Goal: Task Accomplishment & Management: Complete application form

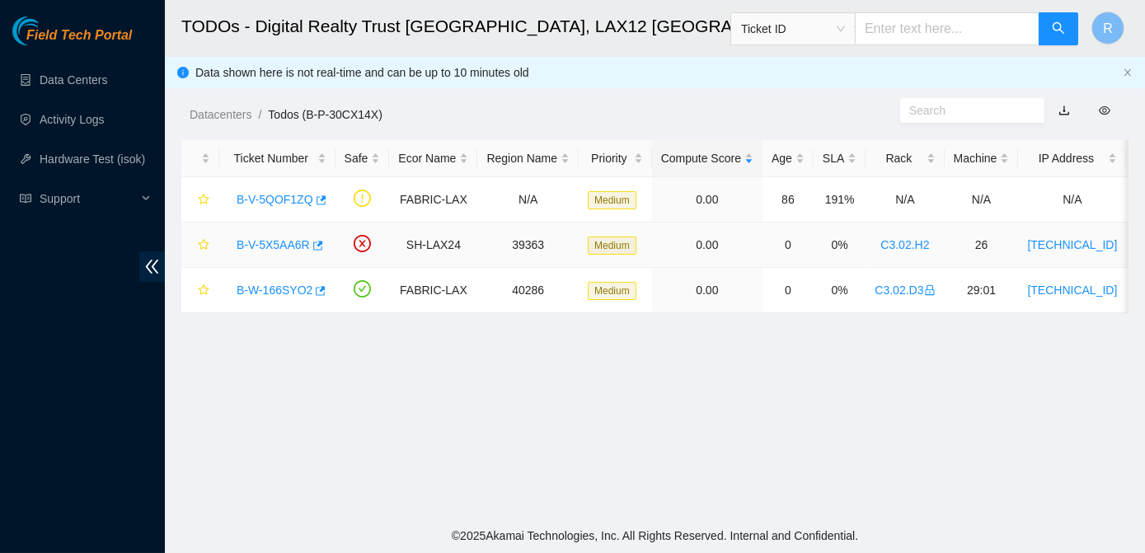
click at [283, 245] on link "B-V-5X5AA6R" at bounding box center [273, 244] width 73 height 13
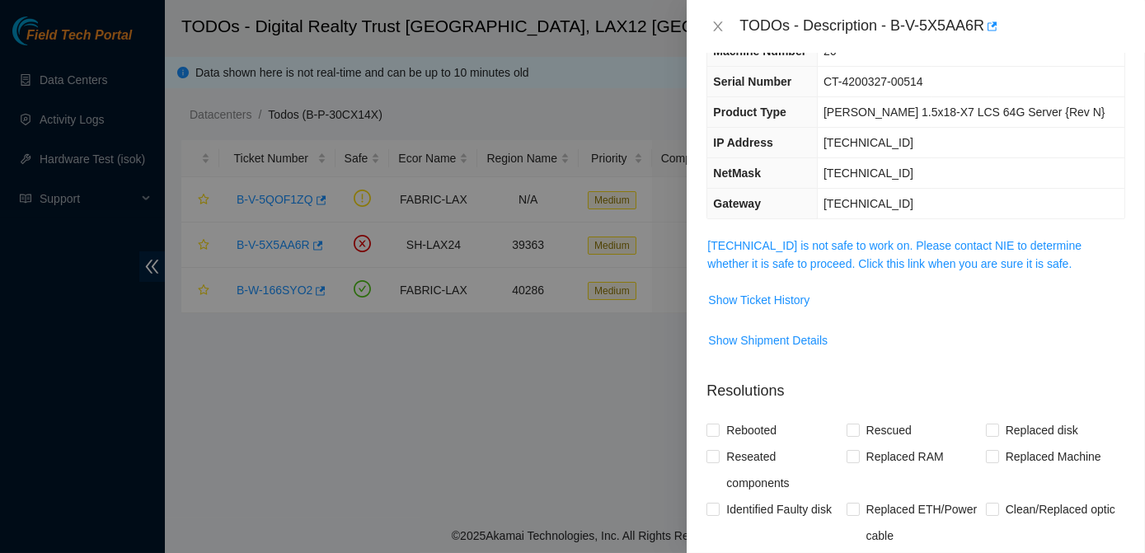
scroll to position [105, 0]
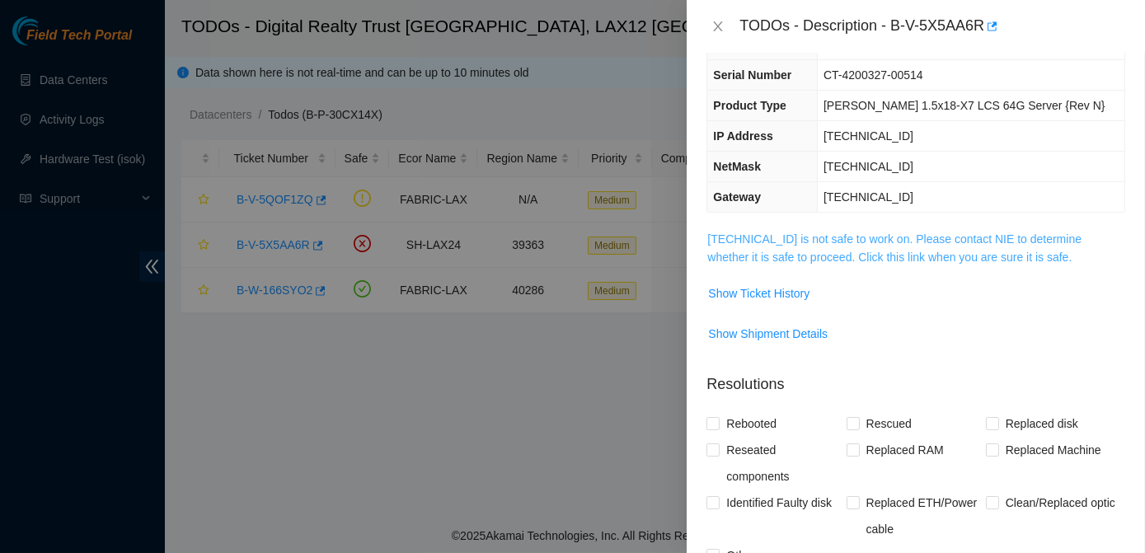
click at [825, 242] on link "[TECHNICAL_ID] is not safe to work on. Please contact NIE to determine whether …" at bounding box center [894, 247] width 374 height 31
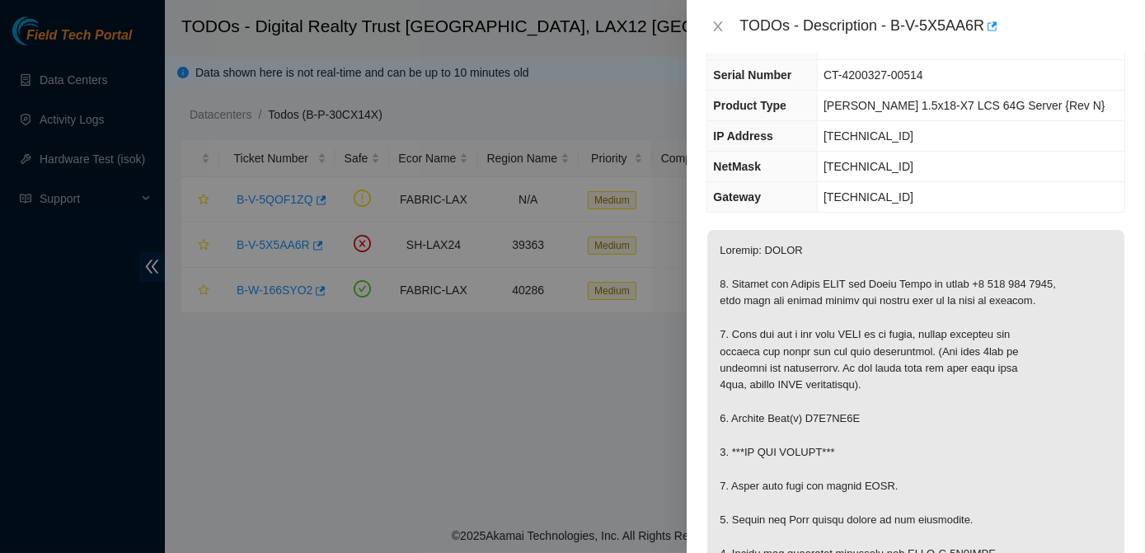
scroll to position [0, 0]
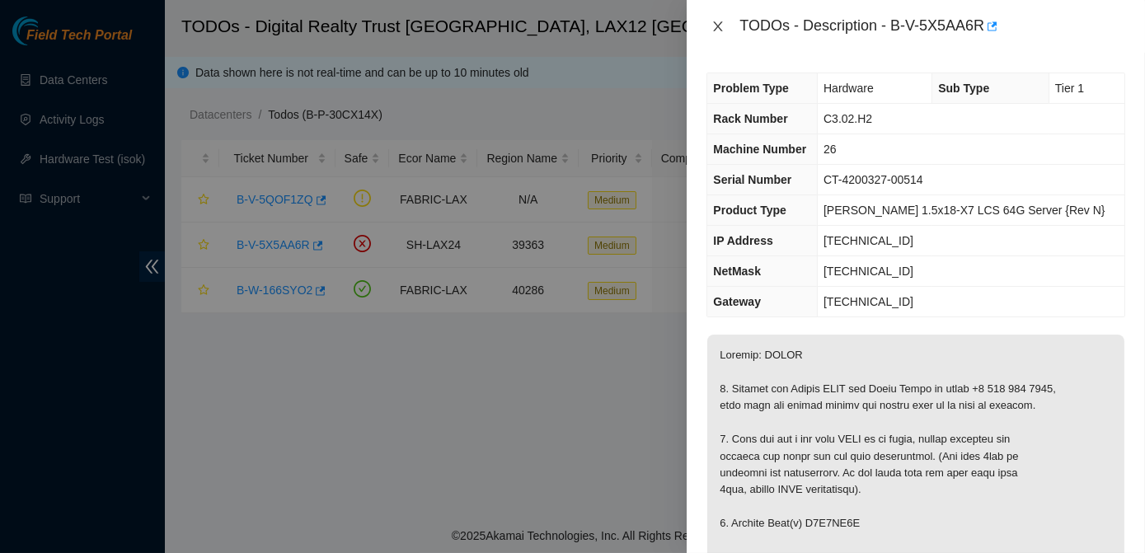
click at [721, 27] on icon "close" at bounding box center [717, 26] width 13 height 13
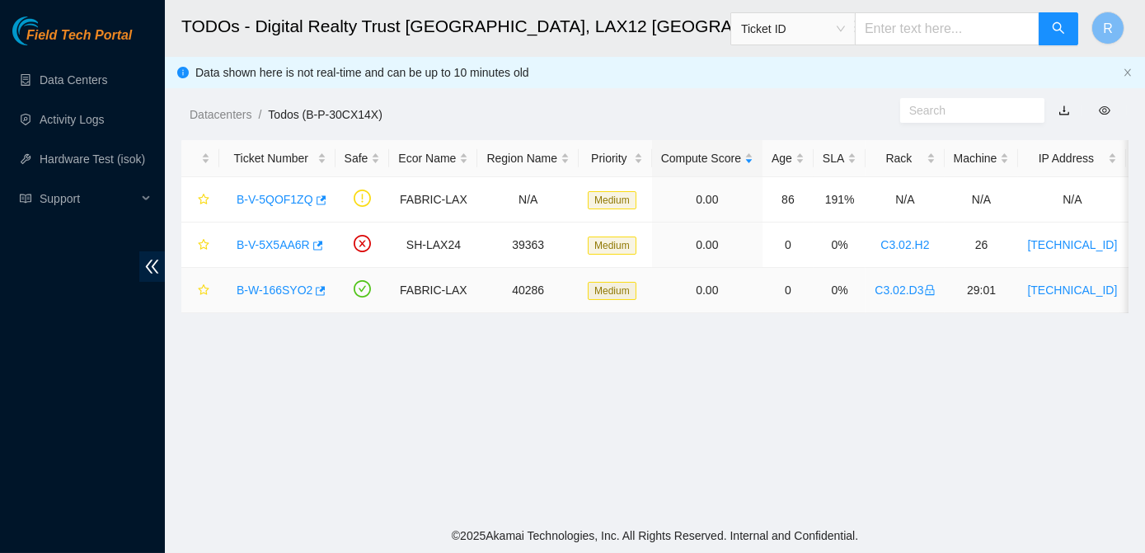
click at [251, 286] on link "B-W-166SYO2" at bounding box center [275, 290] width 76 height 13
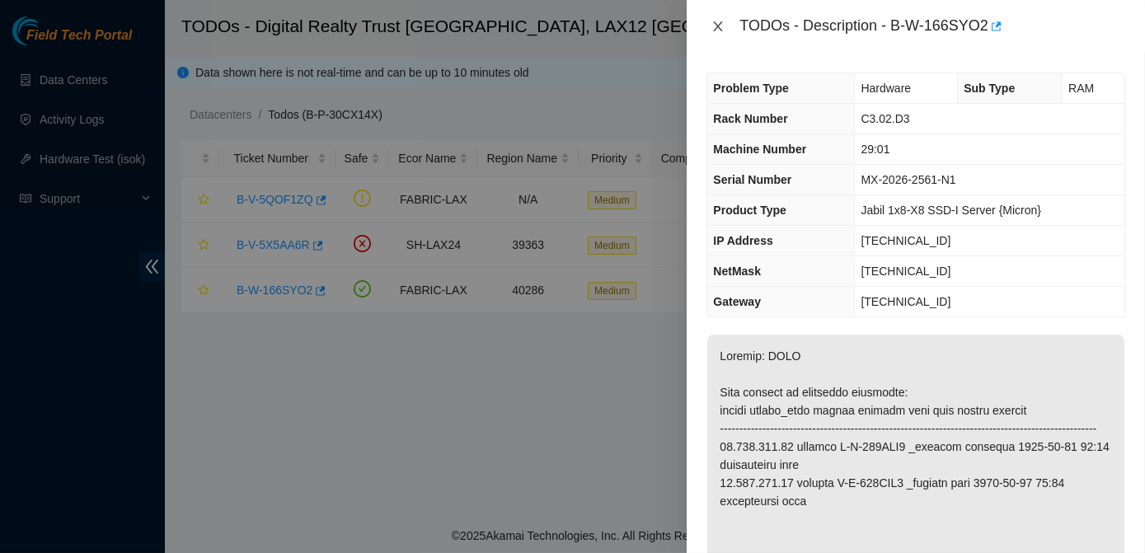
click at [720, 24] on icon "close" at bounding box center [718, 26] width 9 height 10
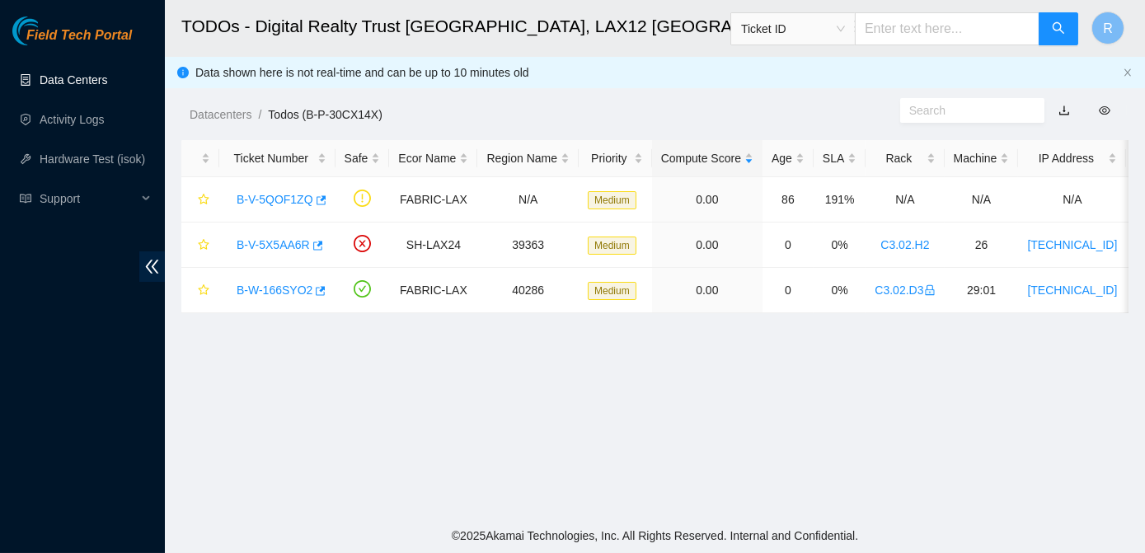
click at [81, 80] on link "Data Centers" at bounding box center [74, 79] width 68 height 13
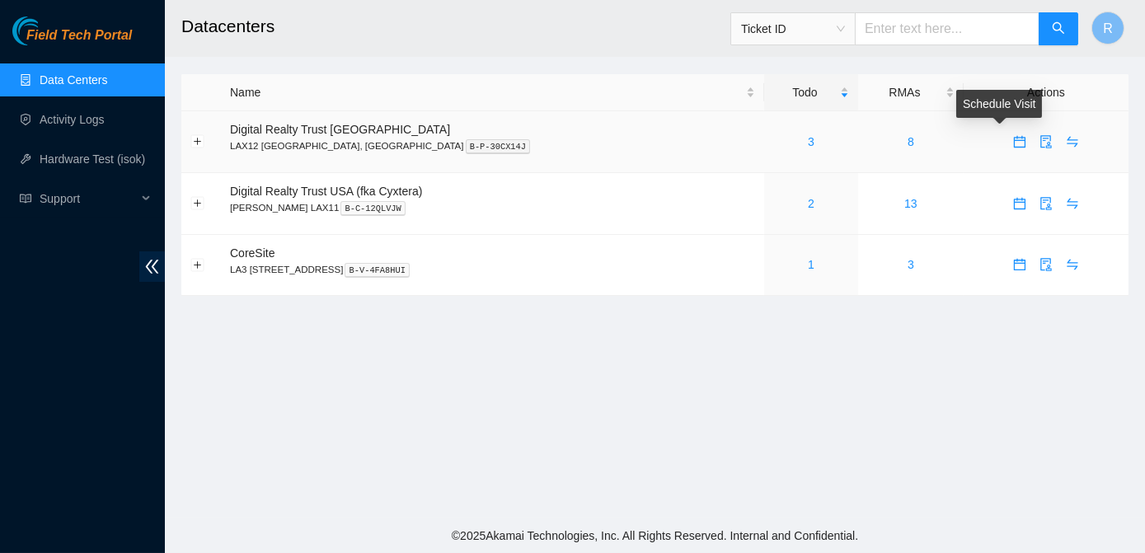
click at [1007, 138] on span "calendar" at bounding box center [1019, 141] width 25 height 13
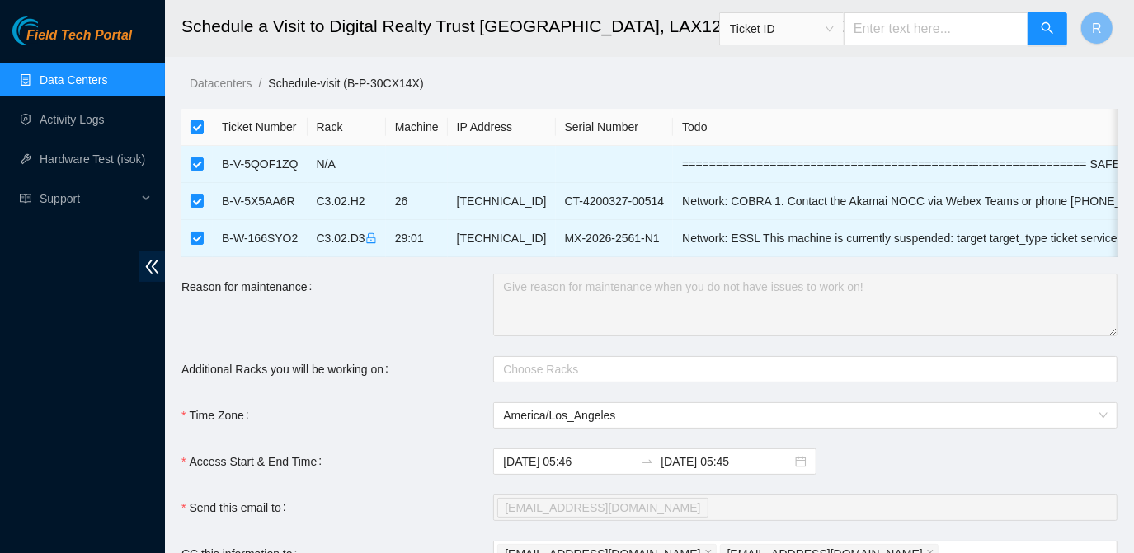
click at [200, 121] on input "checkbox" at bounding box center [196, 126] width 13 height 13
checkbox input "false"
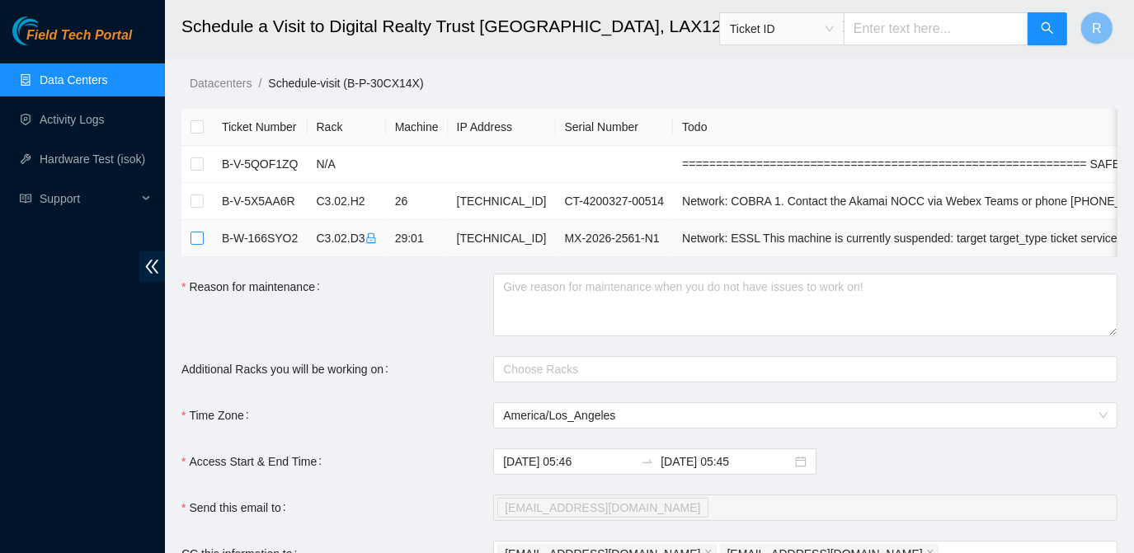
click at [195, 234] on input "checkbox" at bounding box center [196, 238] width 13 height 13
checkbox input "true"
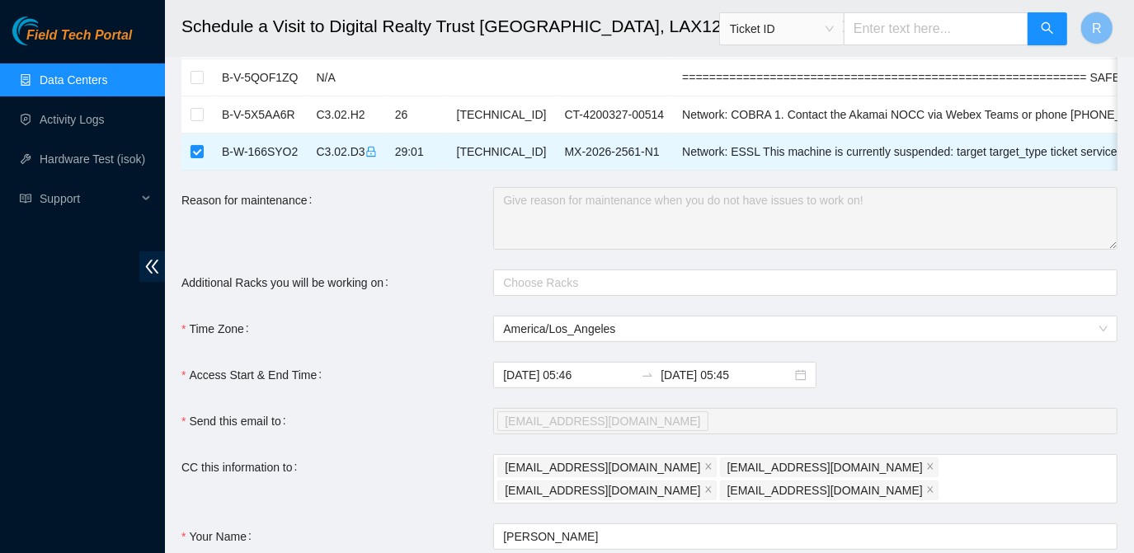
scroll to position [106, 0]
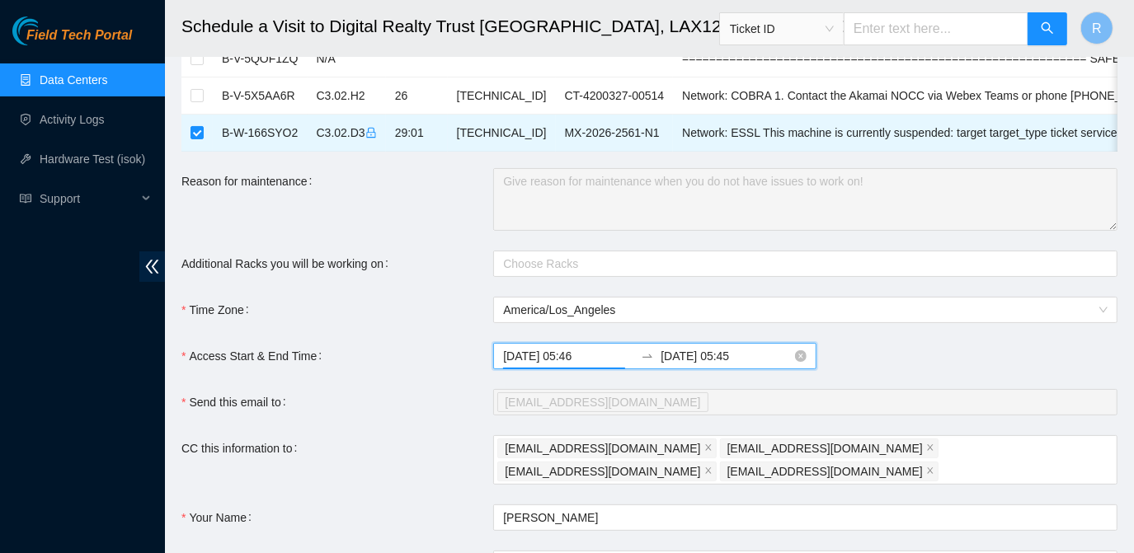
click at [598, 363] on input "[DATE] 05:46" at bounding box center [568, 356] width 131 height 18
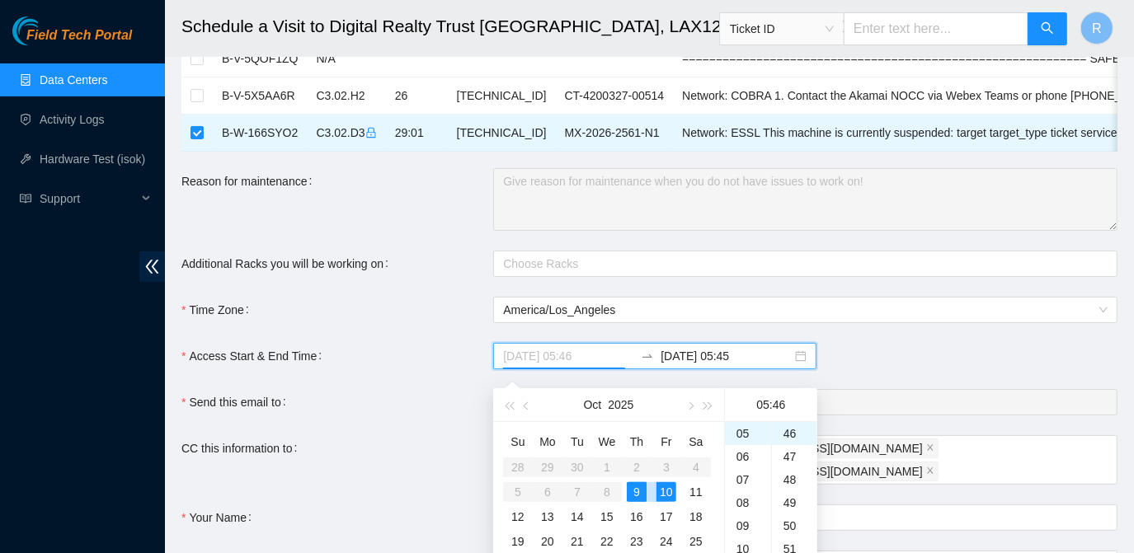
click at [636, 498] on div "9" at bounding box center [637, 492] width 20 height 20
click at [745, 472] on div "08" at bounding box center [748, 475] width 46 height 23
click at [789, 436] on div "00" at bounding box center [794, 433] width 45 height 23
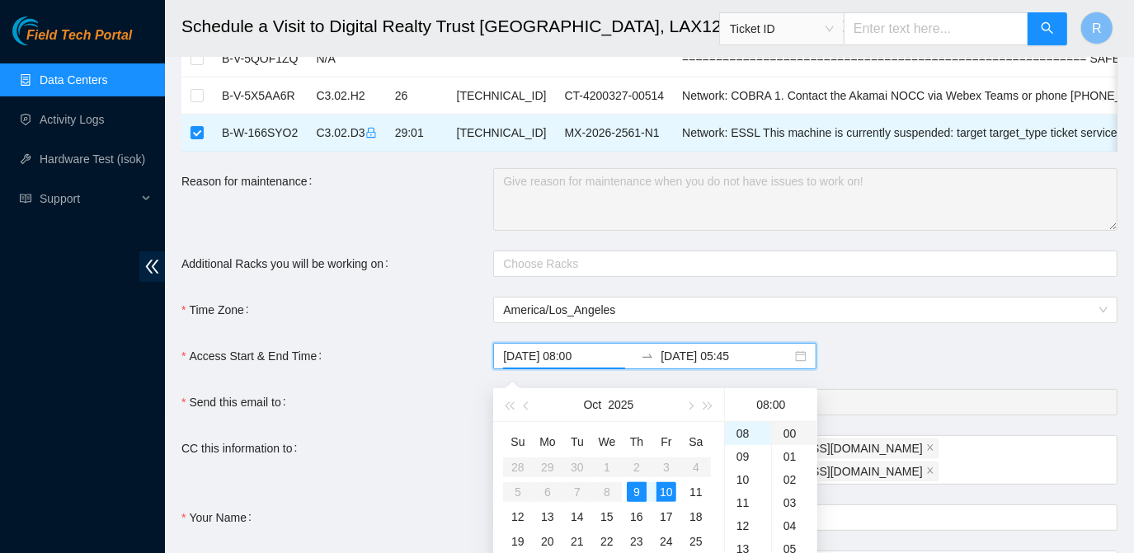
click at [789, 436] on div "00" at bounding box center [794, 433] width 45 height 23
type input "[DATE] 08:00"
click at [632, 486] on div "9" at bounding box center [637, 492] width 20 height 20
click at [703, 365] on input "[DATE] 05:45" at bounding box center [725, 356] width 131 height 18
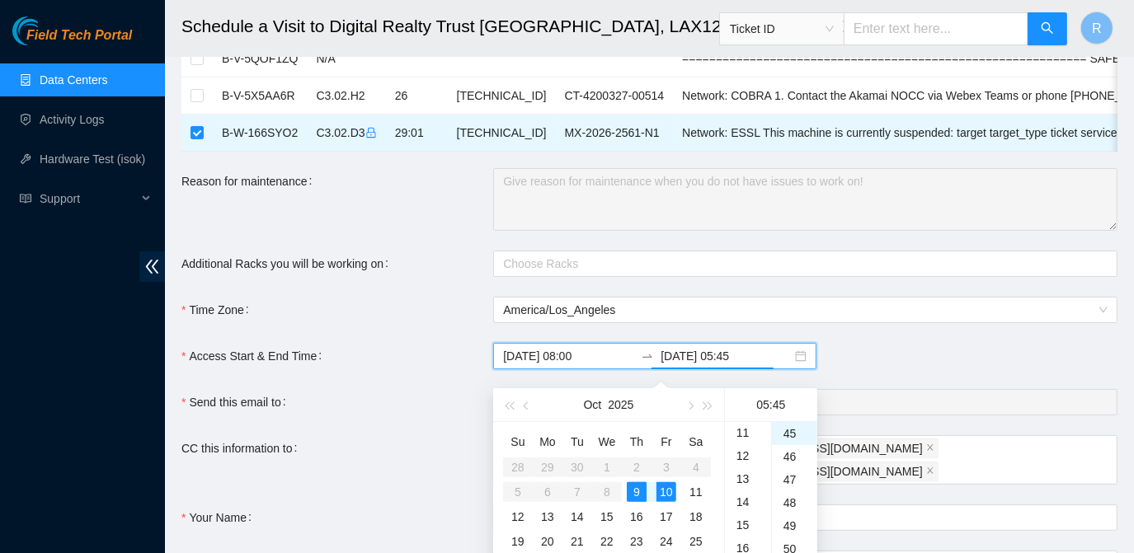
scroll to position [254, 0]
click at [744, 457] on div "12" at bounding box center [748, 456] width 46 height 23
click at [791, 436] on div "00" at bounding box center [794, 433] width 45 height 23
type input "[DATE] 12:00"
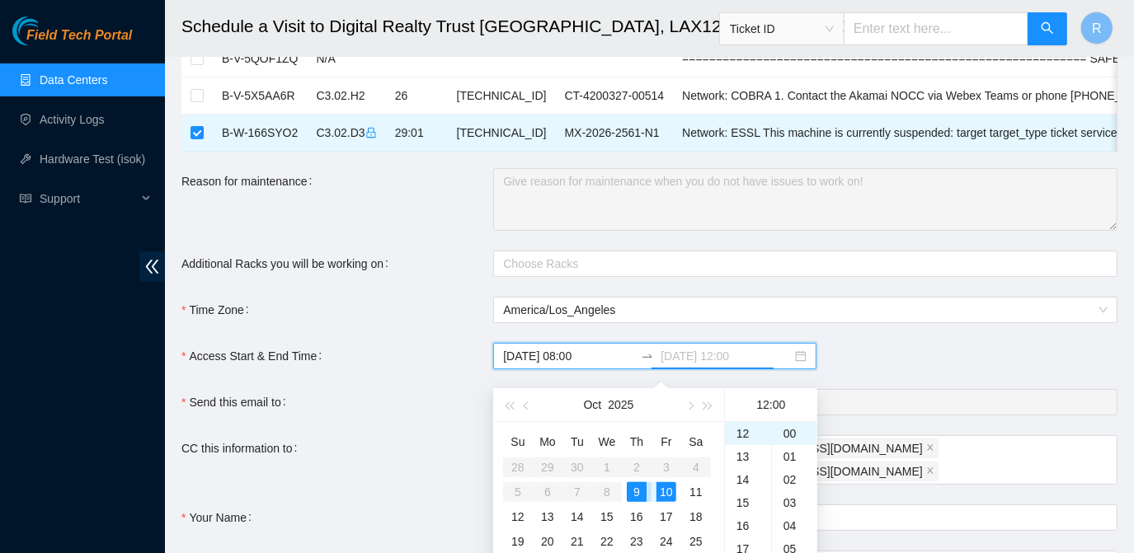
click at [635, 486] on div "9" at bounding box center [637, 492] width 20 height 20
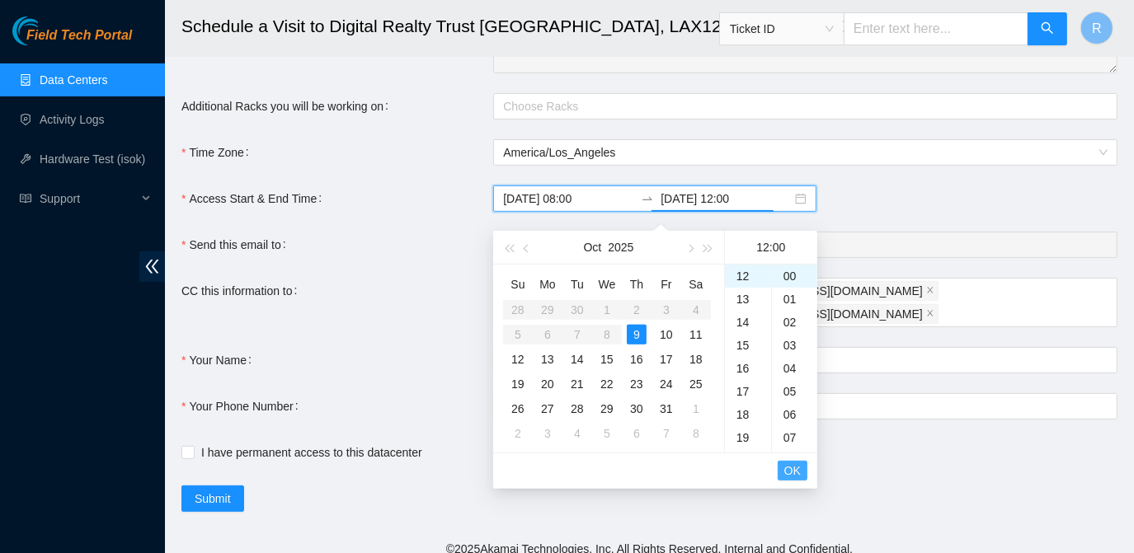
click at [791, 467] on span "OK" at bounding box center [792, 471] width 16 height 18
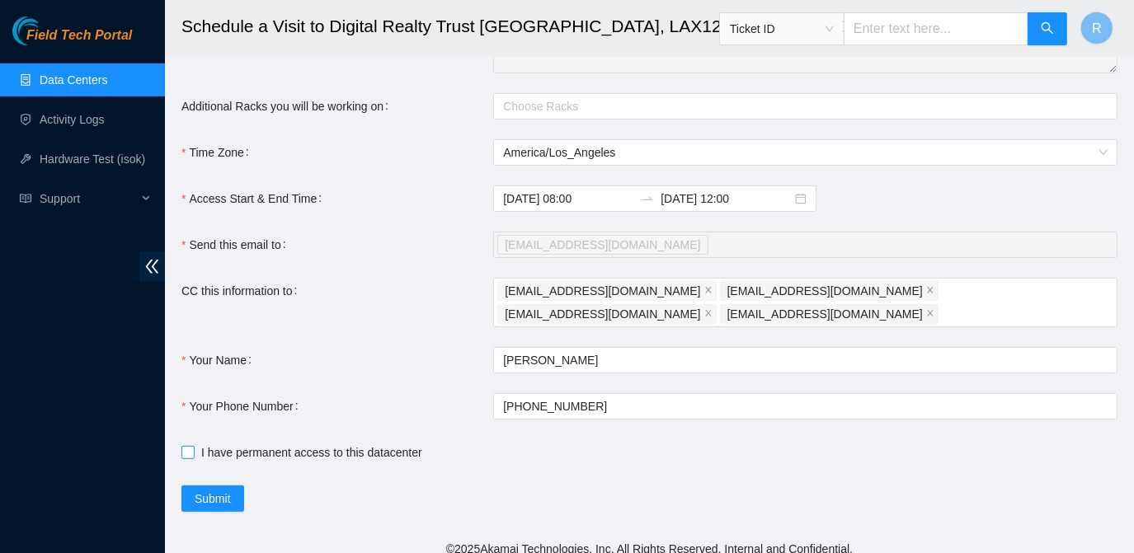
click at [184, 446] on input "I have permanent access to this datacenter" at bounding box center [187, 452] width 12 height 12
checkbox input "true"
click at [211, 490] on span "Submit" at bounding box center [213, 499] width 36 height 18
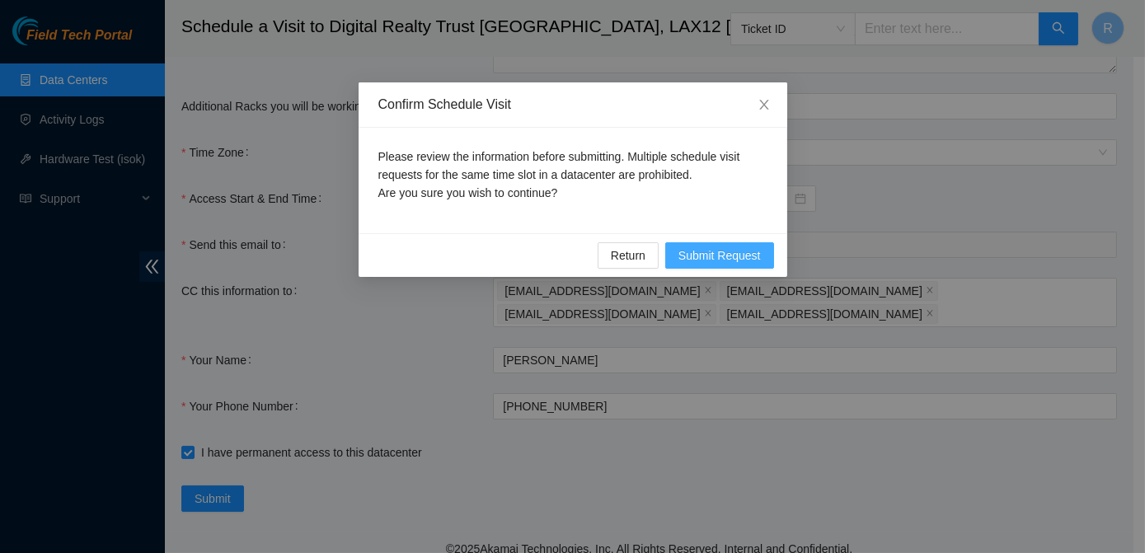
click at [727, 248] on span "Submit Request" at bounding box center [720, 256] width 82 height 18
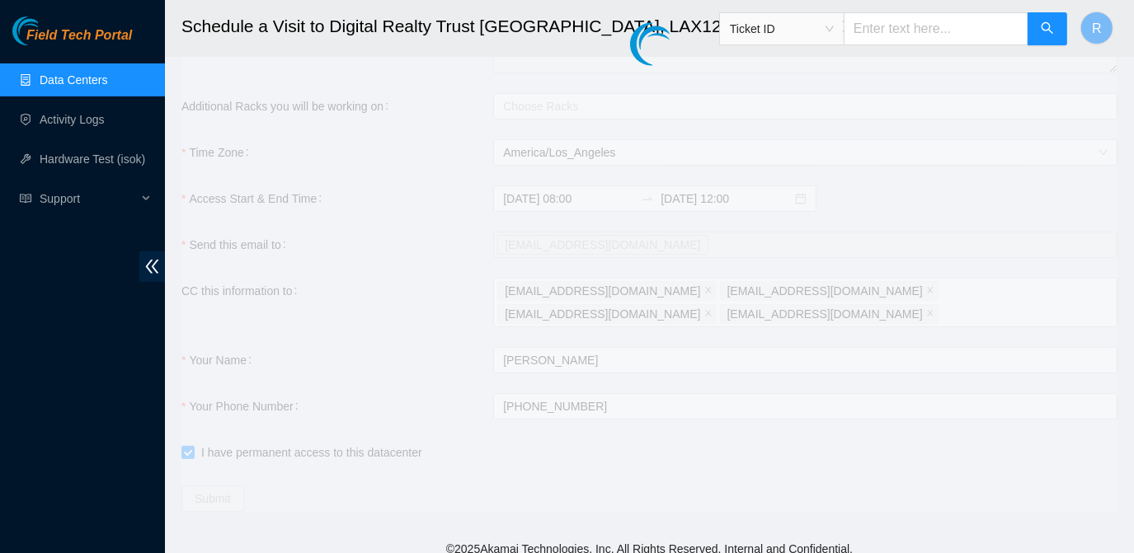
type input "[DATE] 05:47"
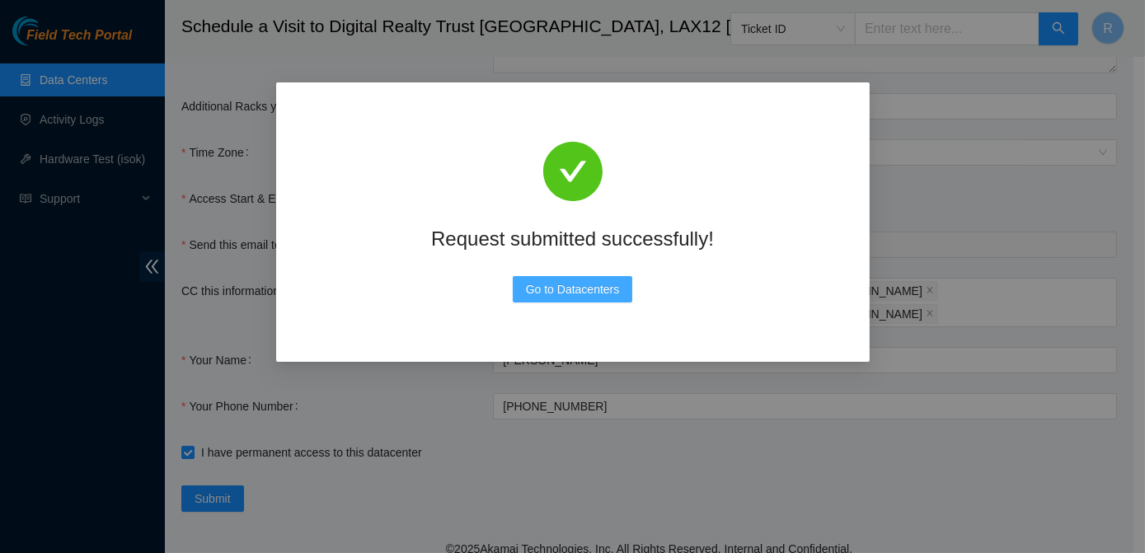
click at [602, 289] on span "Go to Datacenters" at bounding box center [573, 289] width 94 height 18
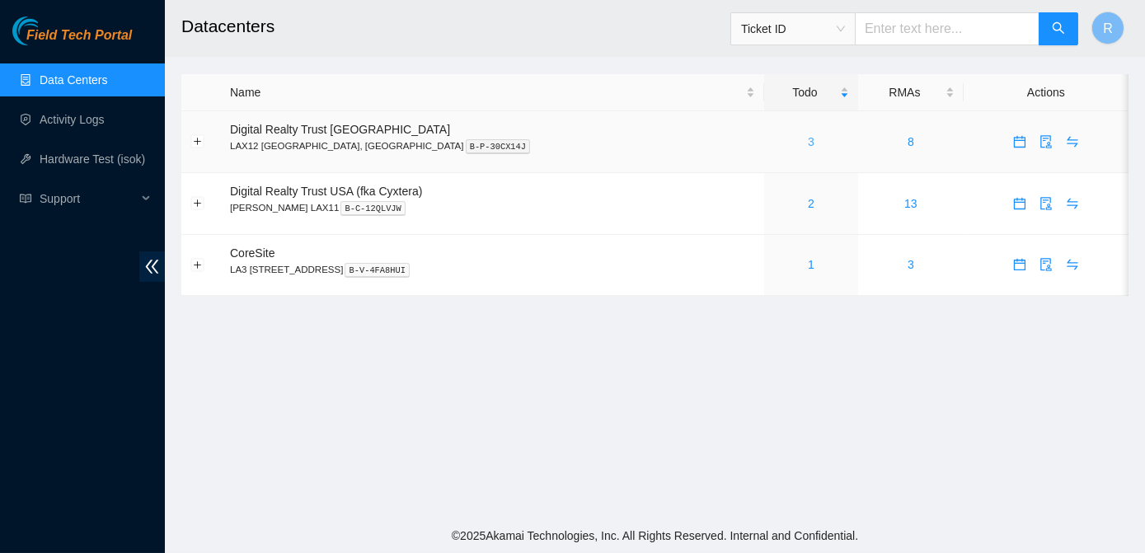
click at [808, 136] on link "3" at bounding box center [811, 141] width 7 height 13
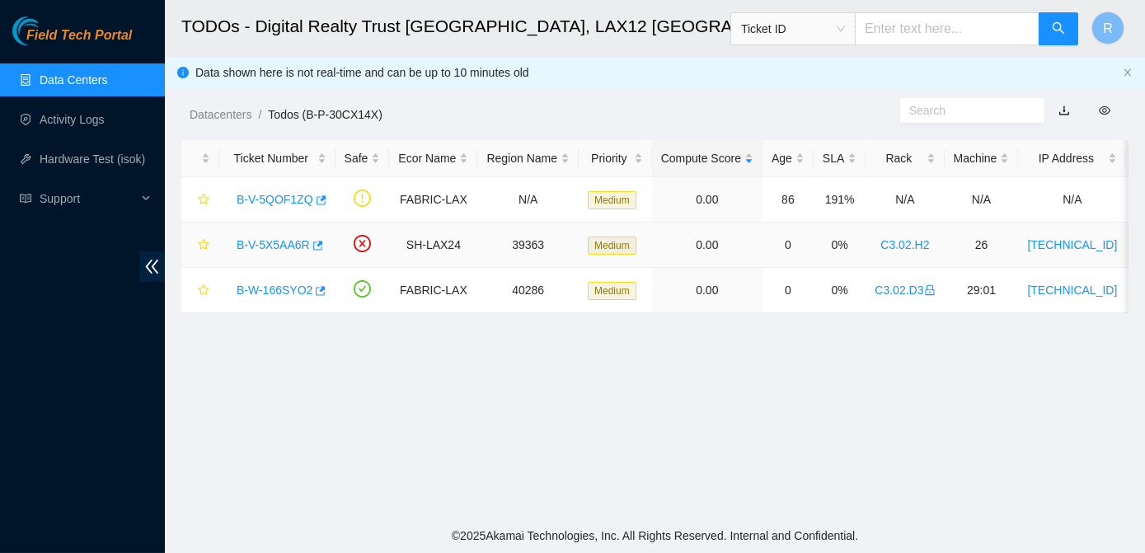
click at [268, 248] on link "B-V-5X5AA6R" at bounding box center [273, 244] width 73 height 13
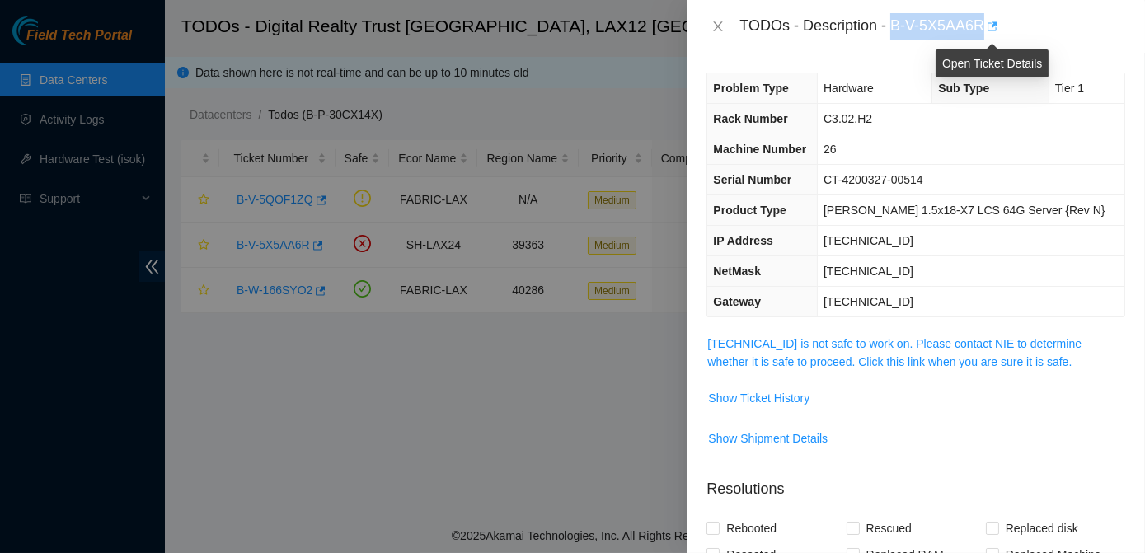
drag, startPoint x: 892, startPoint y: 20, endPoint x: 984, endPoint y: 31, distance: 93.1
click at [984, 31] on div "TODOs - Description - B-V-5X5AA6R" at bounding box center [933, 26] width 386 height 26
copy div "B-V-5X5AA6R"
